Goal: Navigation & Orientation: Find specific page/section

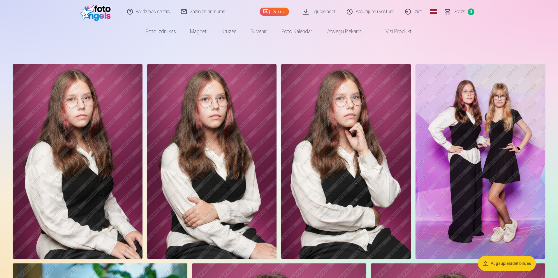
click at [60, 149] on img at bounding box center [78, 161] width 130 height 194
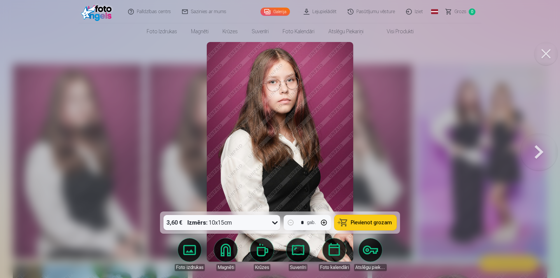
click at [542, 148] on button at bounding box center [538, 152] width 37 height 108
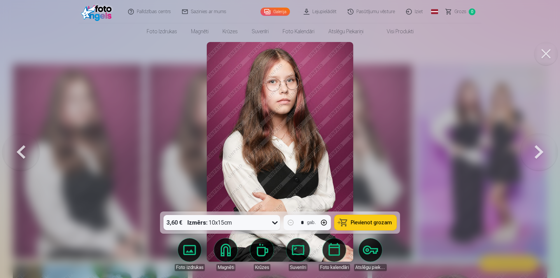
click at [542, 148] on button at bounding box center [538, 152] width 37 height 108
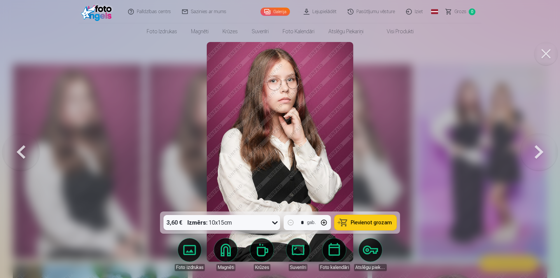
click at [542, 148] on button at bounding box center [538, 152] width 37 height 108
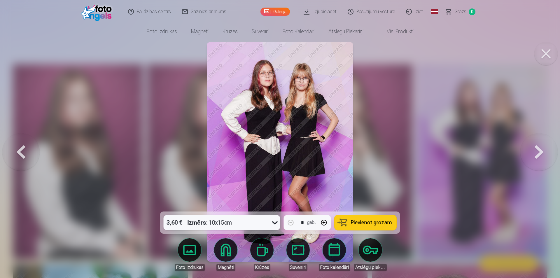
click at [542, 148] on button at bounding box center [538, 152] width 37 height 108
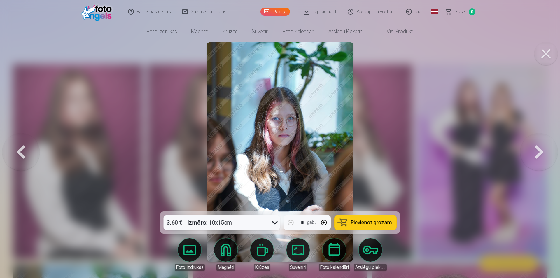
click at [542, 148] on button at bounding box center [538, 152] width 37 height 108
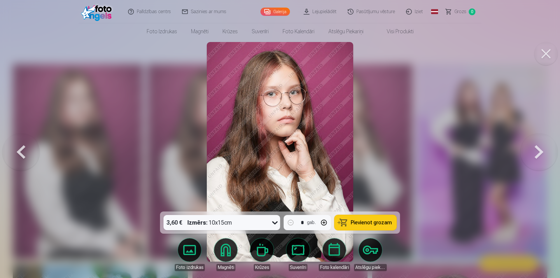
click at [542, 148] on button at bounding box center [538, 152] width 37 height 108
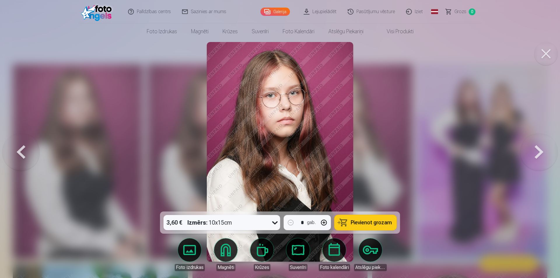
click at [542, 148] on button at bounding box center [538, 152] width 37 height 108
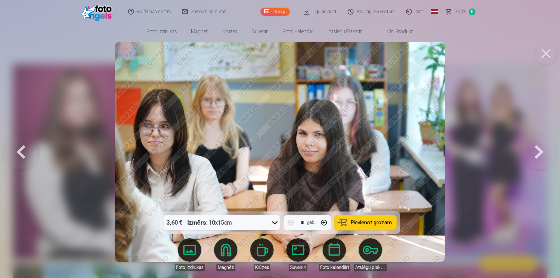
click at [542, 148] on button at bounding box center [538, 152] width 37 height 108
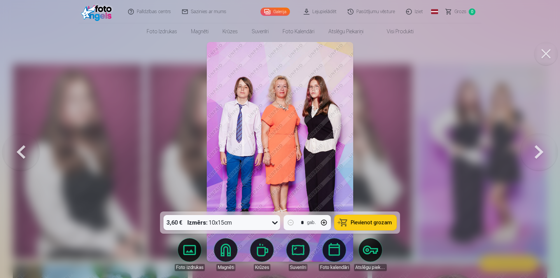
click at [542, 148] on button at bounding box center [538, 152] width 37 height 108
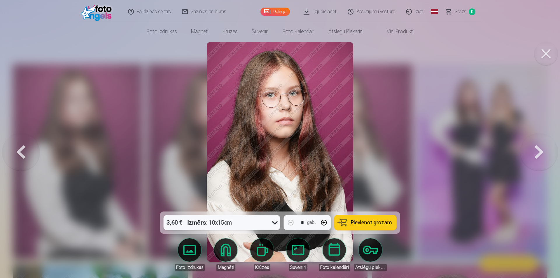
click at [542, 148] on button at bounding box center [538, 152] width 37 height 108
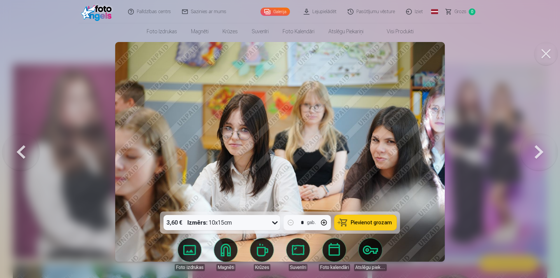
click at [542, 148] on button at bounding box center [538, 152] width 37 height 108
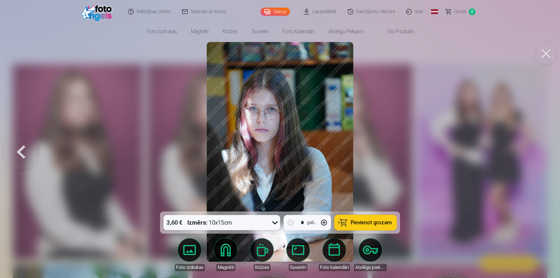
click at [550, 52] on button at bounding box center [545, 53] width 23 height 23
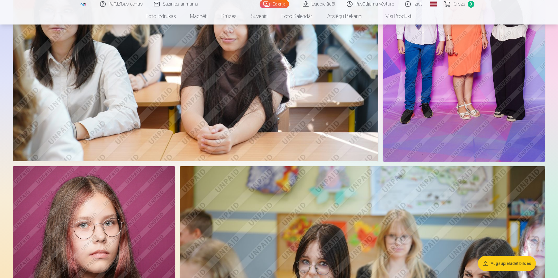
scroll to position [554, 0]
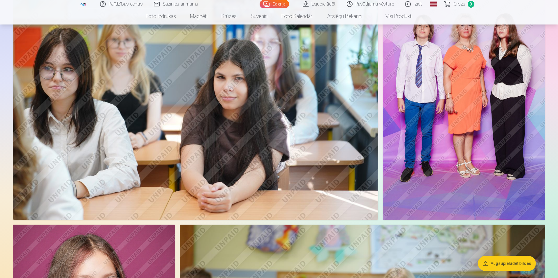
click at [497, 127] on img at bounding box center [464, 98] width 162 height 244
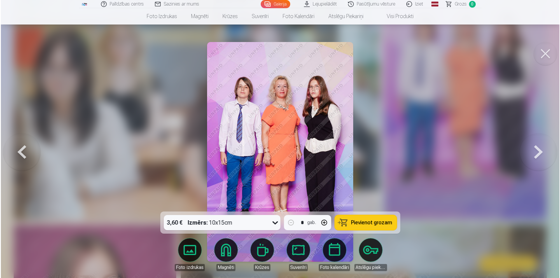
scroll to position [555, 0]
click at [411, 2] on link "Iziet" at bounding box center [415, 4] width 28 height 8
